Goal: Register for event/course

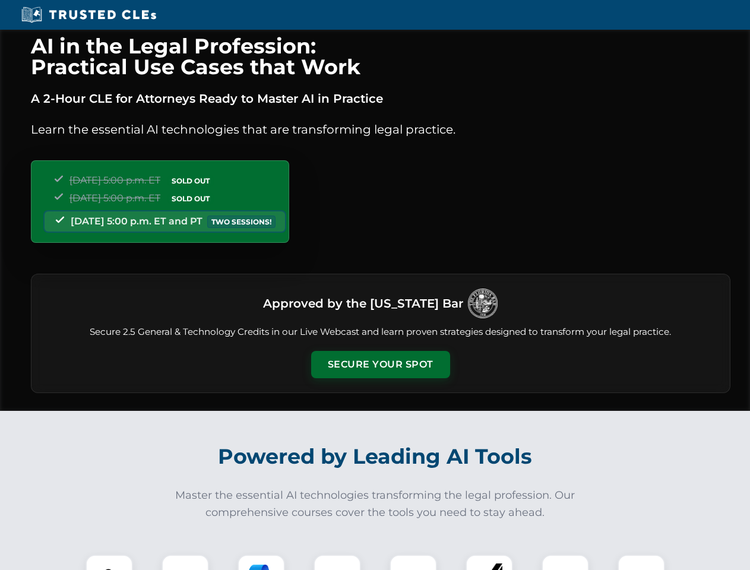
click at [380, 365] on button "Secure Your Spot" at bounding box center [380, 364] width 139 height 27
click at [109, 563] on img at bounding box center [109, 578] width 34 height 34
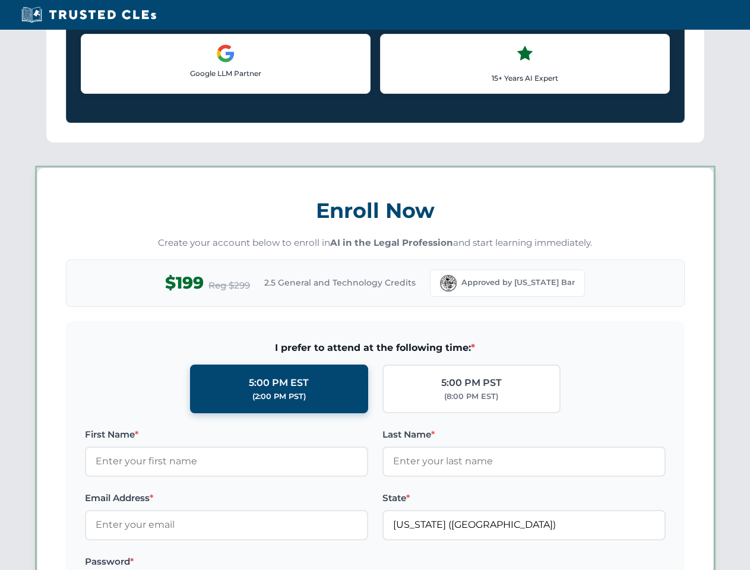
click at [261, 563] on label "Password *" at bounding box center [226, 562] width 283 height 14
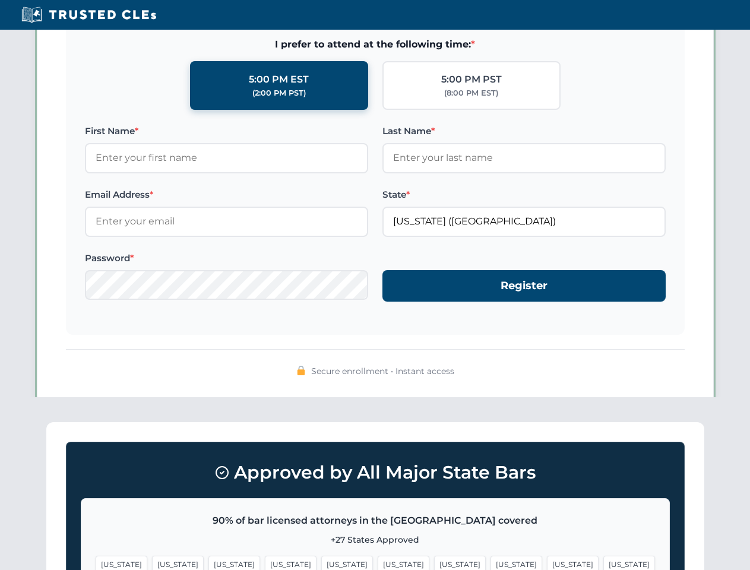
click at [547, 563] on span "[US_STATE]" at bounding box center [573, 564] width 52 height 17
